Goal: Transaction & Acquisition: Purchase product/service

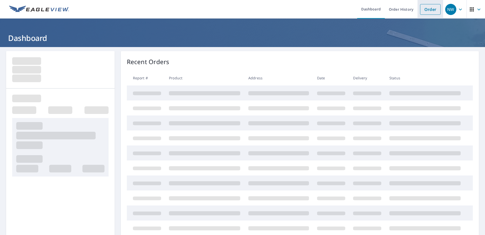
click at [426, 10] on link "Order" at bounding box center [430, 9] width 21 height 11
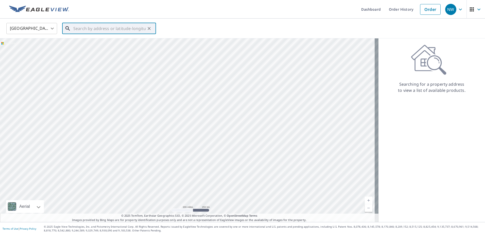
paste input "[STREET_ADDRESS]"
click at [104, 45] on span "[STREET_ADDRESS]" at bounding box center [112, 43] width 80 height 6
type input "[STREET_ADDRESS][DEMOGRAPHIC_DATA]"
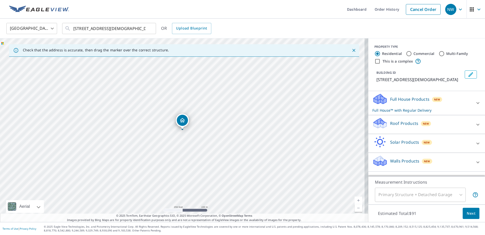
click at [413, 125] on p "Roof Products" at bounding box center [404, 123] width 28 height 6
click at [392, 124] on p "Roof Products" at bounding box center [404, 123] width 28 height 6
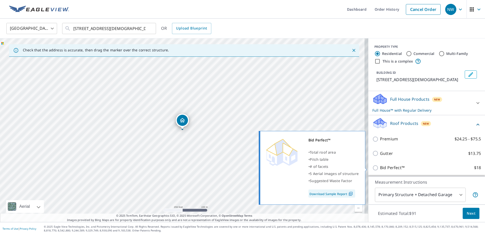
click at [373, 166] on input "Bid Perfect™ $18" at bounding box center [377, 167] width 8 height 6
checkbox input "true"
checkbox input "false"
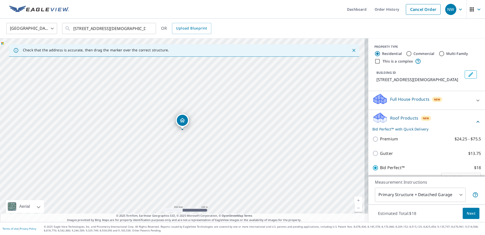
click at [468, 212] on span "Next" at bounding box center [471, 213] width 9 height 6
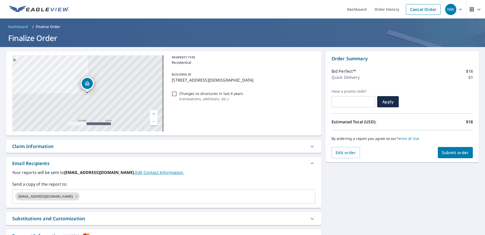
click at [453, 152] on span "Submit order" at bounding box center [455, 153] width 27 height 6
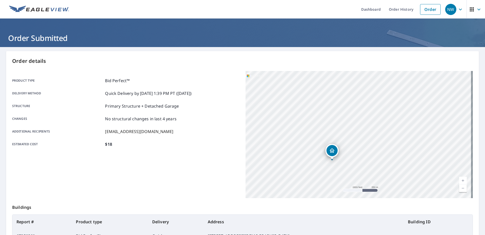
scroll to position [64, 0]
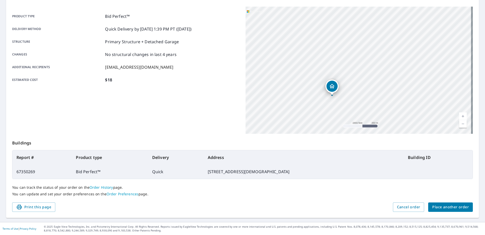
click at [43, 165] on td "67350269" at bounding box center [41, 171] width 59 height 14
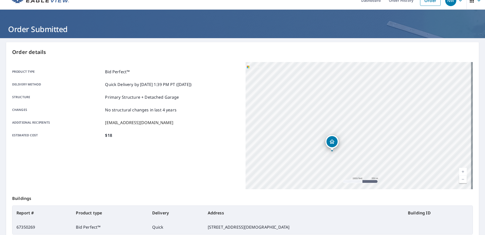
scroll to position [0, 0]
